Goal: Find contact information: Find contact information

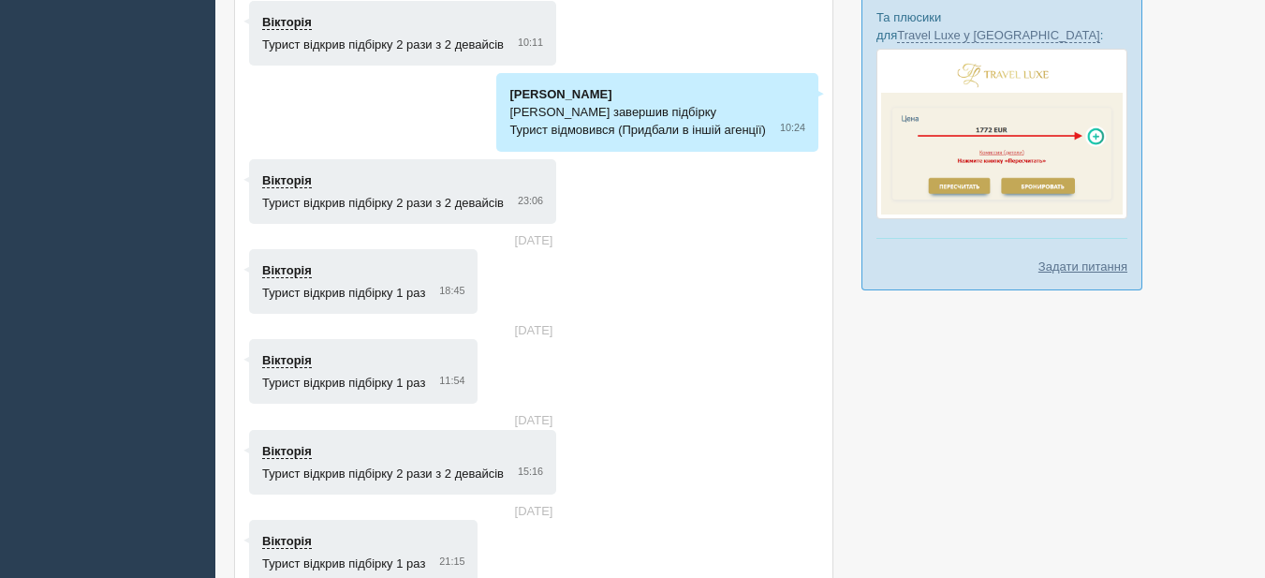
scroll to position [1342, 0]
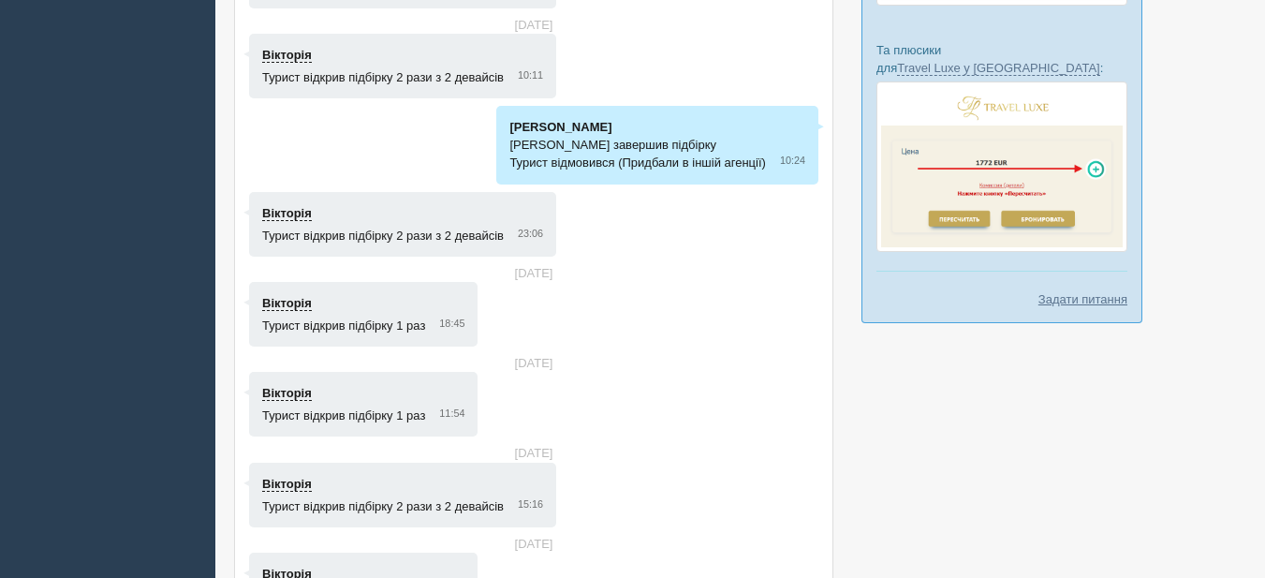
click at [293, 207] on link "Вікторія" at bounding box center [287, 213] width 50 height 15
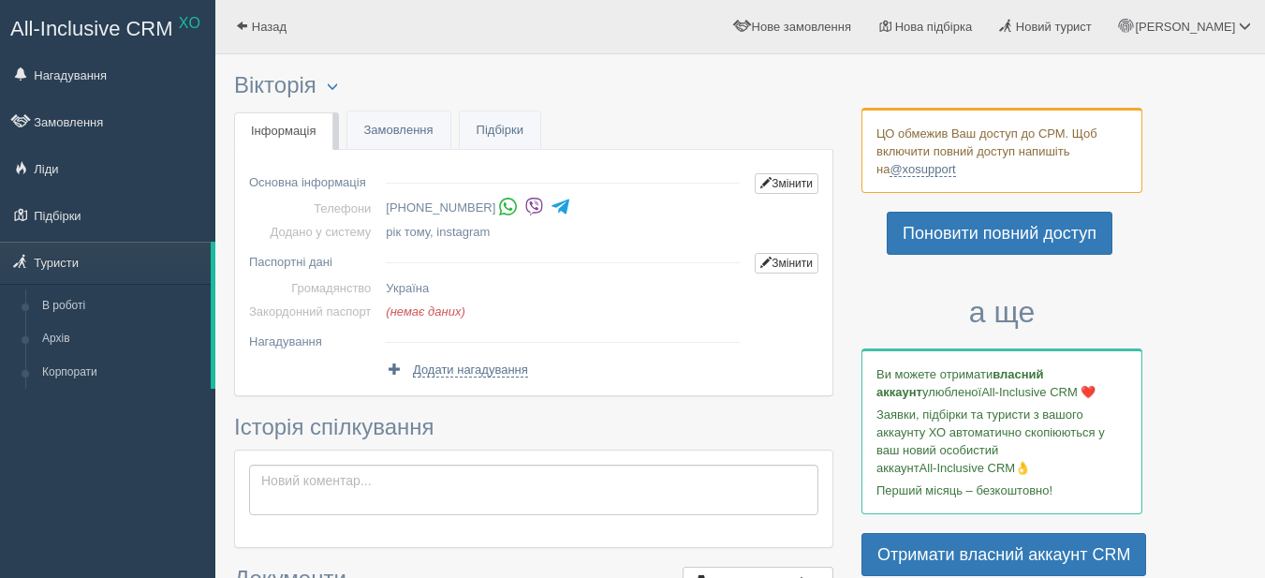
click at [524, 202] on img at bounding box center [534, 207] width 20 height 20
click at [114, 518] on div "All-Inclusive CRM XO Нагадування Замовлення Ліди" at bounding box center [107, 289] width 215 height 578
drag, startPoint x: 388, startPoint y: 204, endPoint x: 484, endPoint y: 205, distance: 96.5
click at [484, 205] on li "[PHONE_NUMBER]" at bounding box center [566, 208] width 361 height 26
copy li "[PHONE_NUMBER]"
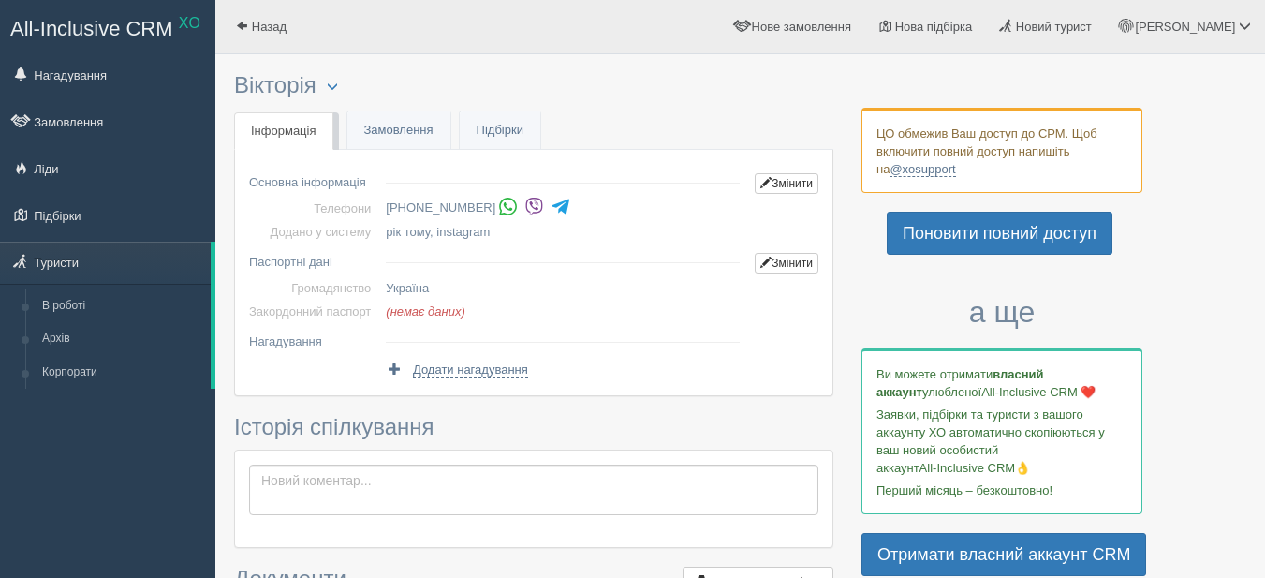
click at [155, 477] on div "All-Inclusive CRM XO Нагадування Замовлення Ліди" at bounding box center [107, 289] width 215 height 578
click at [487, 130] on link "Підбірки" at bounding box center [500, 130] width 81 height 38
